Goal: Navigation & Orientation: Find specific page/section

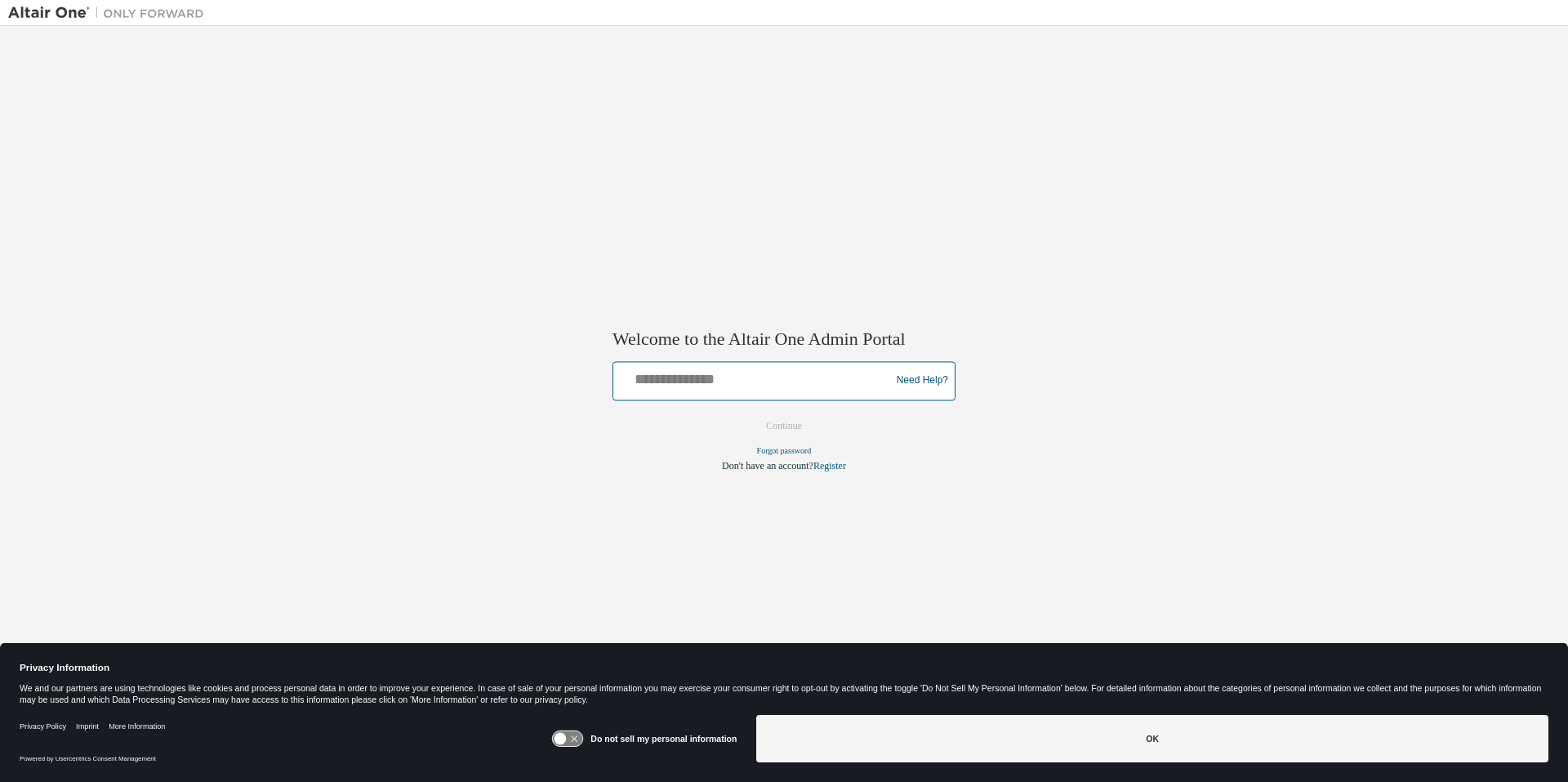
click at [673, 378] on input "text" at bounding box center [754, 377] width 269 height 24
type input "**********"
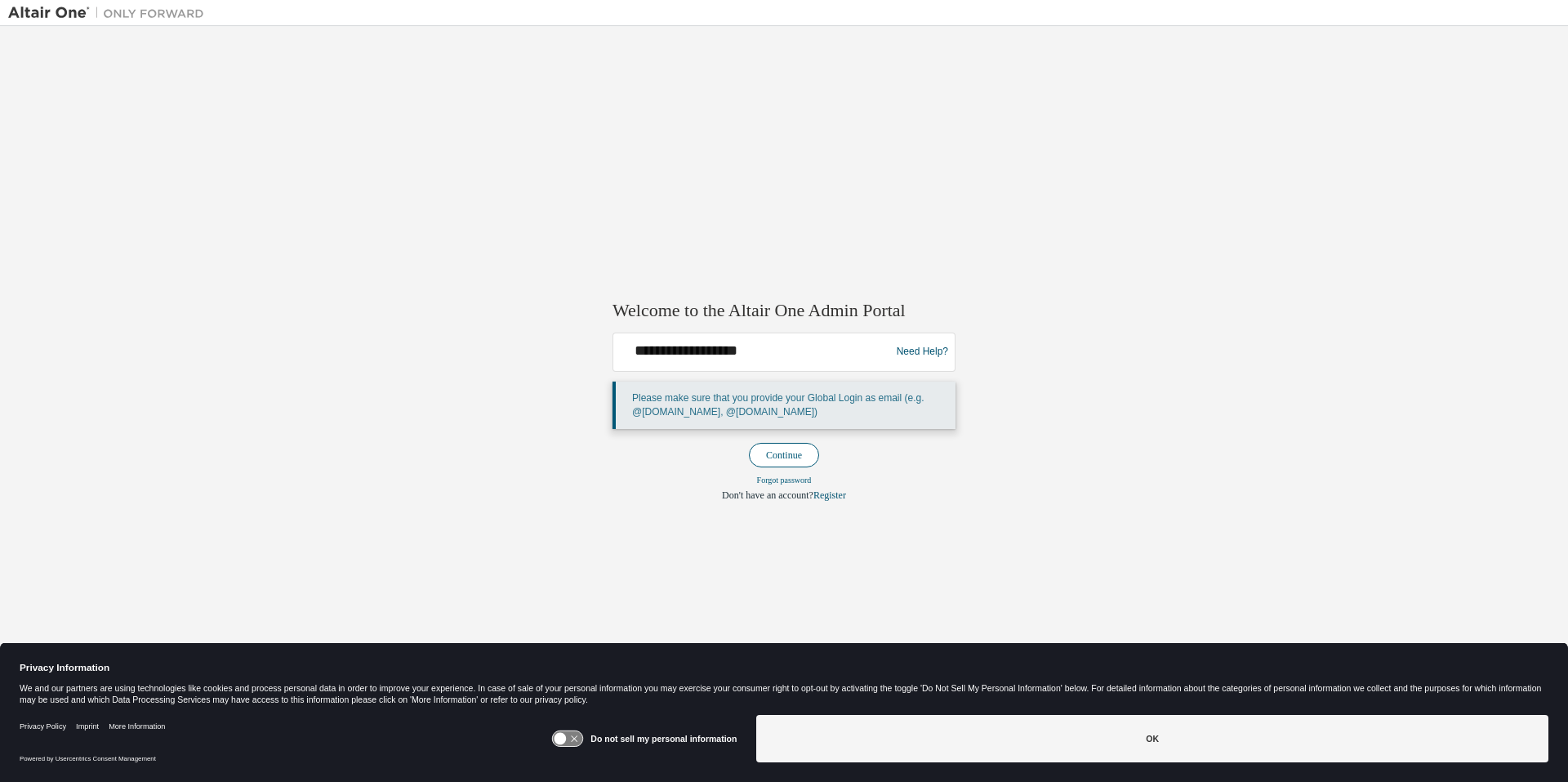
click at [777, 449] on button "Continue" at bounding box center [784, 455] width 71 height 25
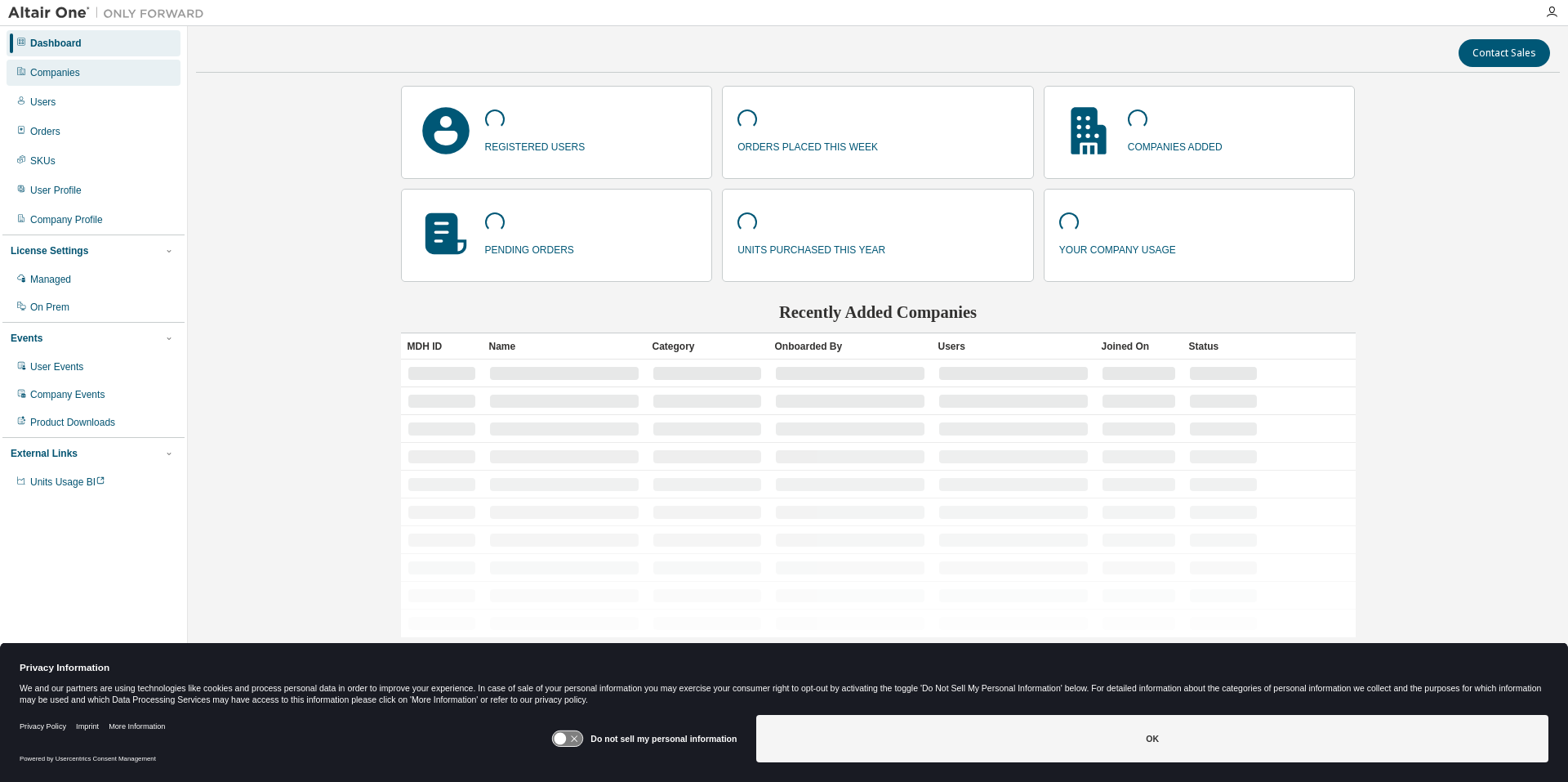
click at [129, 85] on div "Companies" at bounding box center [94, 73] width 174 height 26
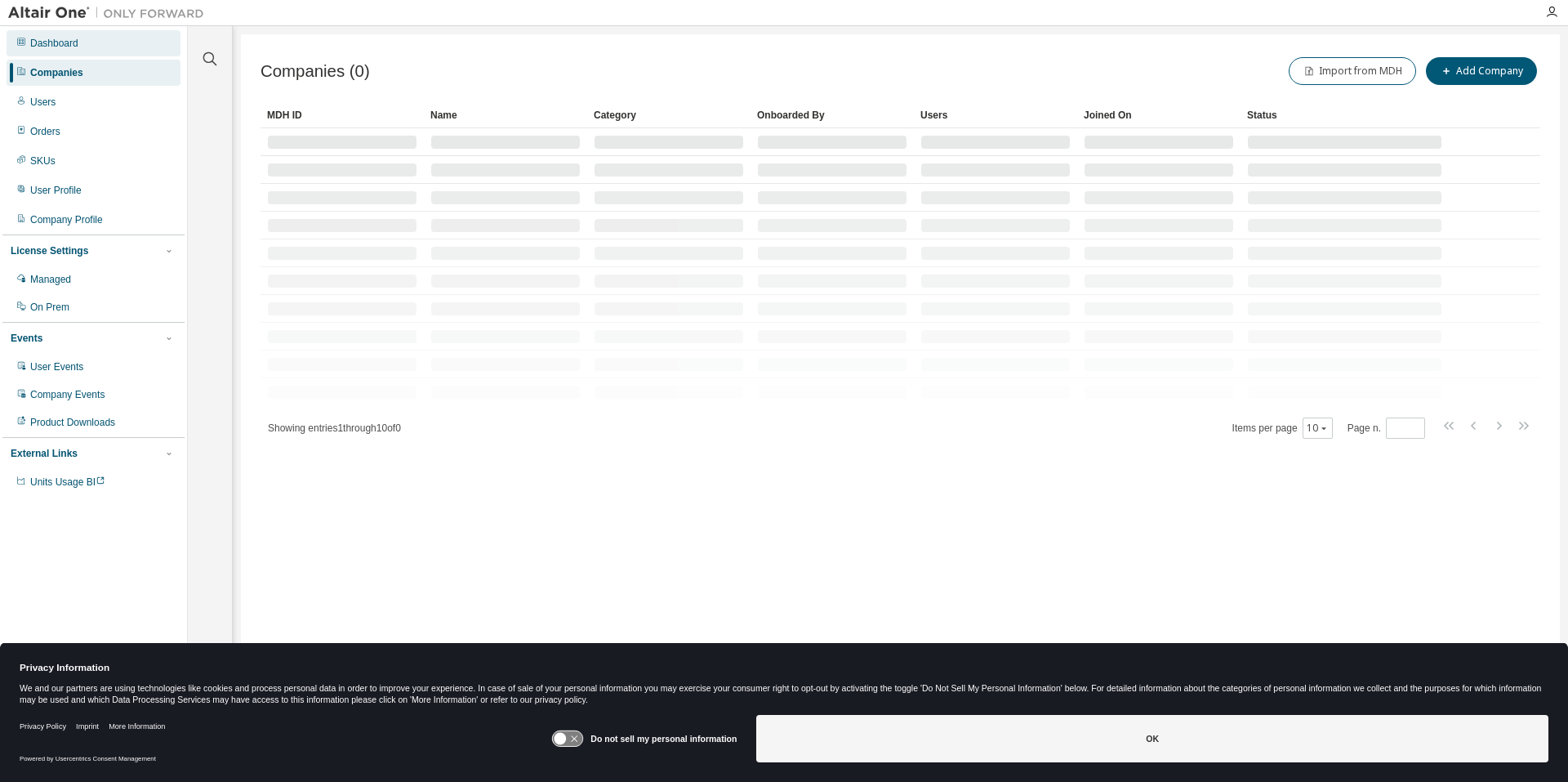
click at [139, 44] on div "Dashboard" at bounding box center [94, 43] width 174 height 26
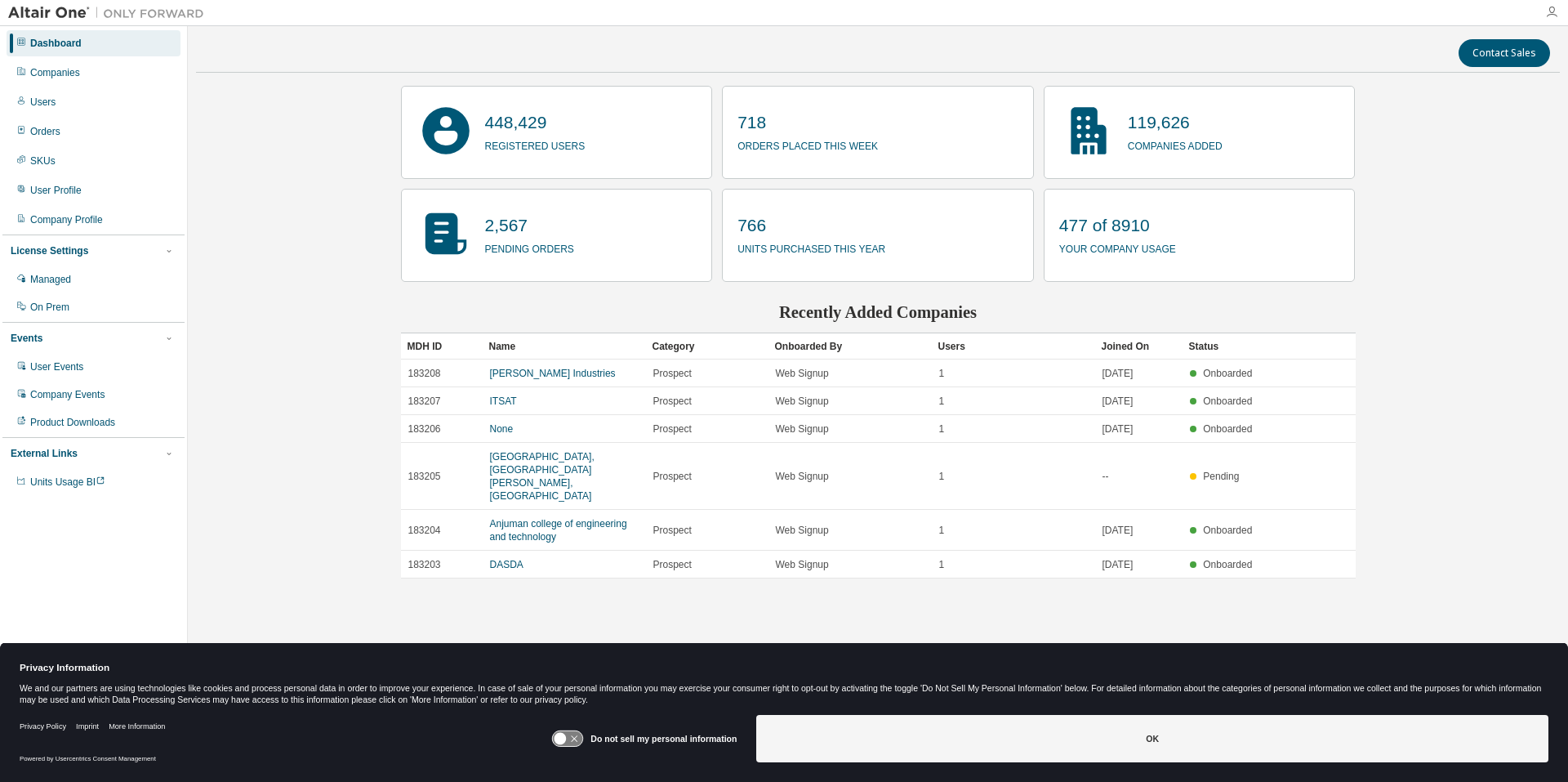
click at [1555, 13] on icon "button" at bounding box center [1551, 12] width 13 height 13
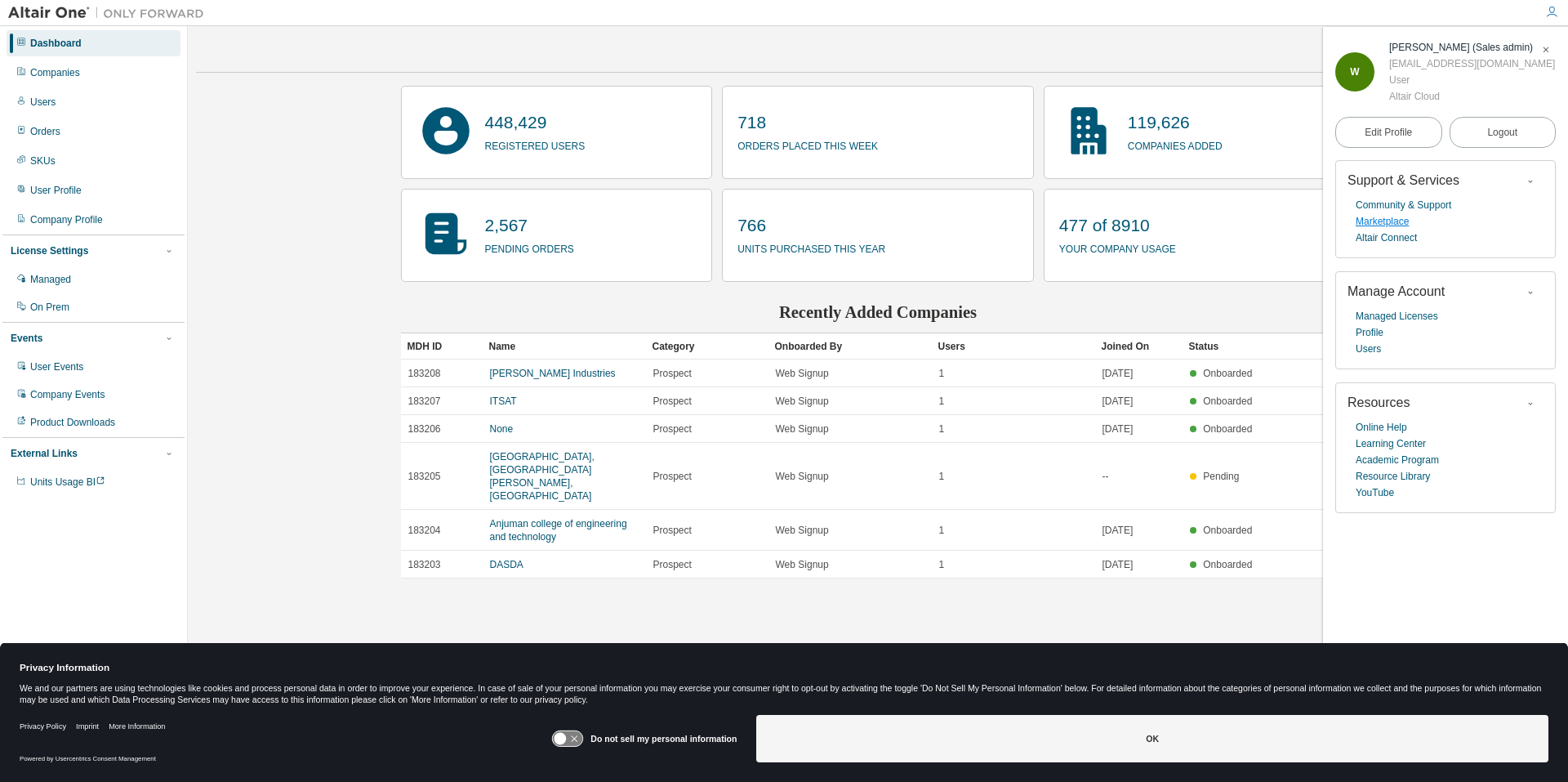
click at [1387, 226] on link "Marketplace" at bounding box center [1382, 221] width 53 height 16
